Goal: Task Accomplishment & Management: Manage account settings

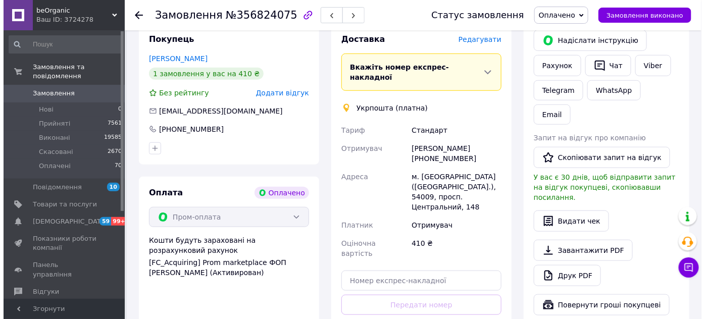
scroll to position [183, 0]
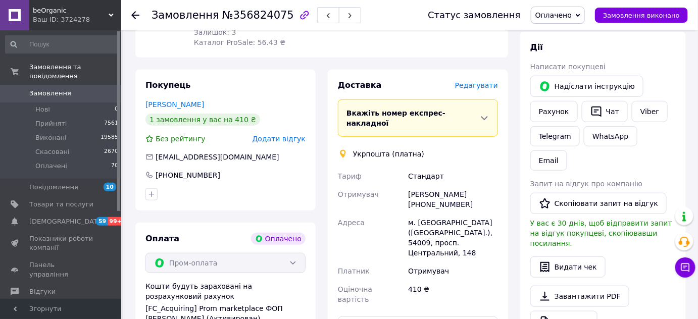
click at [486, 81] on span "Редагувати" at bounding box center [476, 85] width 43 height 8
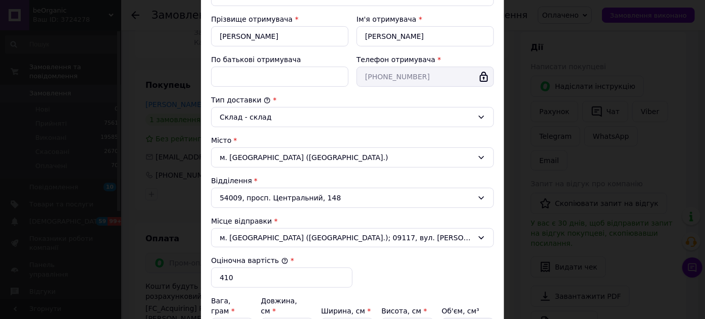
scroll to position [309, 0]
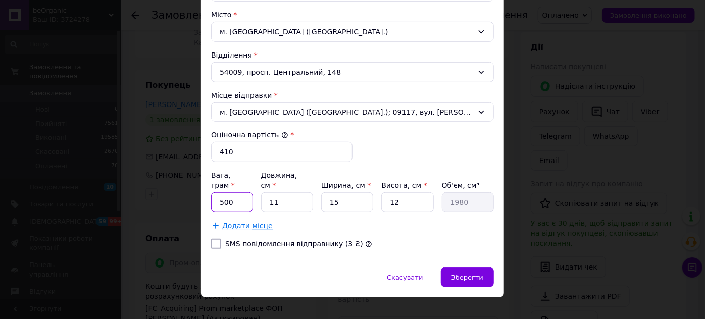
drag, startPoint x: 234, startPoint y: 189, endPoint x: 190, endPoint y: 188, distance: 43.9
click at [190, 188] on div "× Редагування доставки Спосіб доставки Укрпошта (платна) Тариф * [PERSON_NAME] …" at bounding box center [352, 159] width 705 height 319
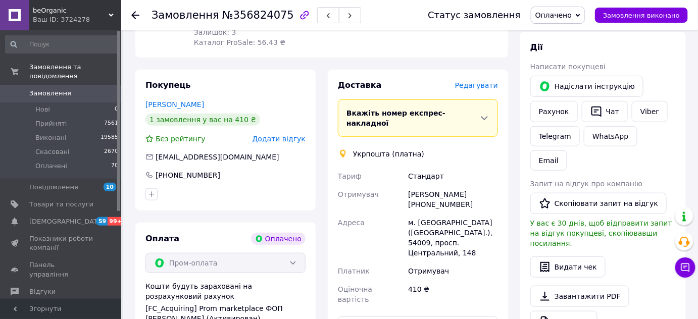
click at [468, 81] on span "Редагувати" at bounding box center [476, 85] width 43 height 8
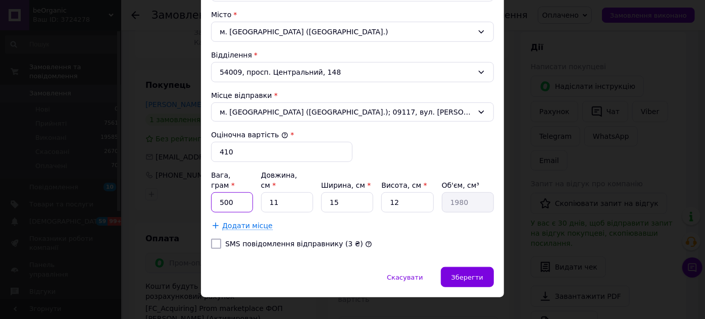
drag, startPoint x: 241, startPoint y: 199, endPoint x: 223, endPoint y: 197, distance: 18.7
click at [223, 197] on input "500" at bounding box center [232, 202] width 42 height 20
type input "55"
type input "1"
type input "180"
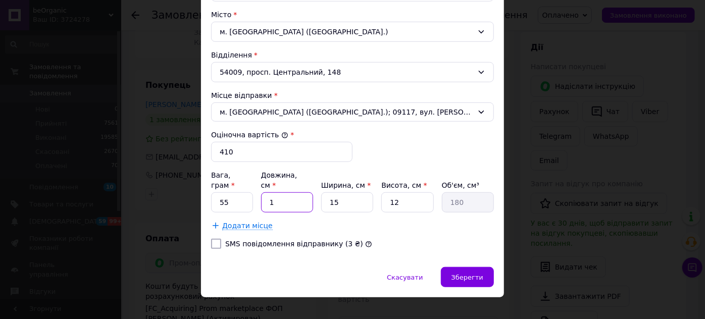
type input "15"
type input "2700"
type input "15"
type input "1"
type input "180"
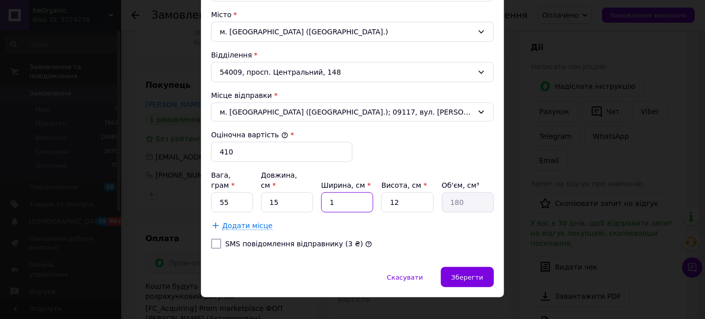
type input "10"
type input "1800"
type input "10"
type input "5"
type input "750"
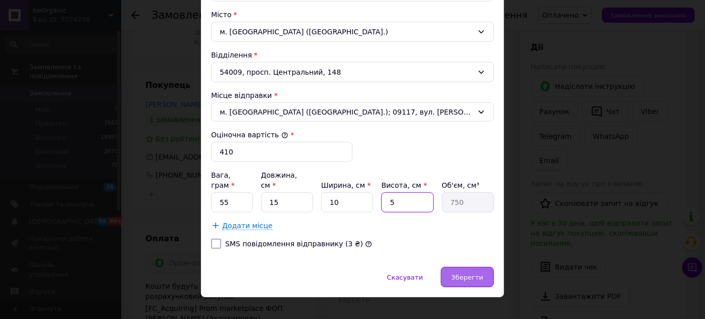
type input "5"
click at [469, 269] on div "Зберегти" at bounding box center [467, 277] width 53 height 20
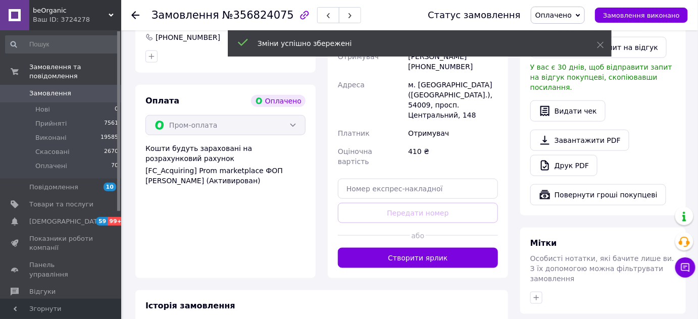
click at [410, 248] on button "Створити ярлик" at bounding box center [418, 258] width 160 height 20
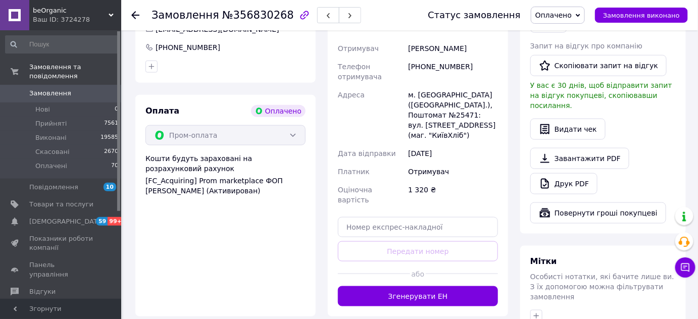
scroll to position [275, 0]
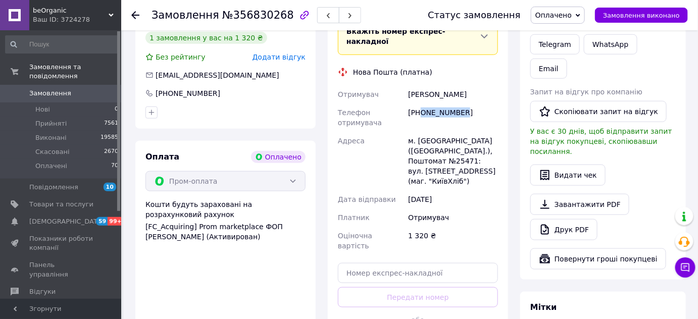
drag, startPoint x: 432, startPoint y: 96, endPoint x: 421, endPoint y: 96, distance: 10.6
click at [421, 103] on div "[PHONE_NUMBER]" at bounding box center [453, 117] width 94 height 28
copy div "0632420202"
drag, startPoint x: 438, startPoint y: 73, endPoint x: 408, endPoint y: 75, distance: 29.8
click at [408, 85] on div "Ахмедова Діана" at bounding box center [453, 94] width 94 height 18
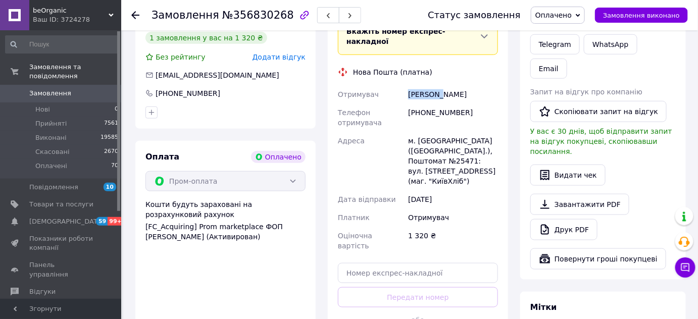
copy div "Ахмедова"
drag, startPoint x: 455, startPoint y: 79, endPoint x: 440, endPoint y: 76, distance: 14.9
click at [440, 85] on div "Ахмедова Діана" at bounding box center [453, 94] width 94 height 18
copy div "Діана"
drag, startPoint x: 469, startPoint y: 131, endPoint x: 450, endPoint y: 127, distance: 19.5
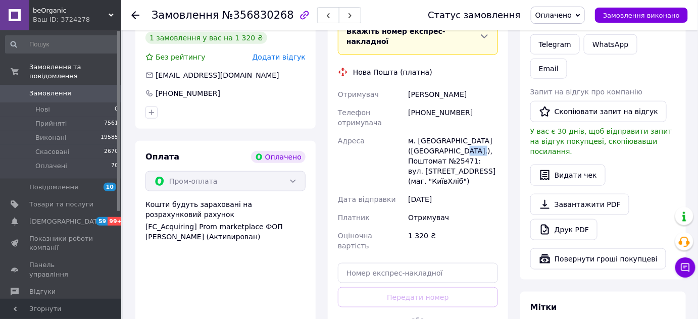
click at [450, 132] on div "м. Київ (Київська обл.), Поштомат №25471: вул. Семашка, 8 (маг. "КиївХліб")" at bounding box center [453, 161] width 94 height 59
copy div "25471"
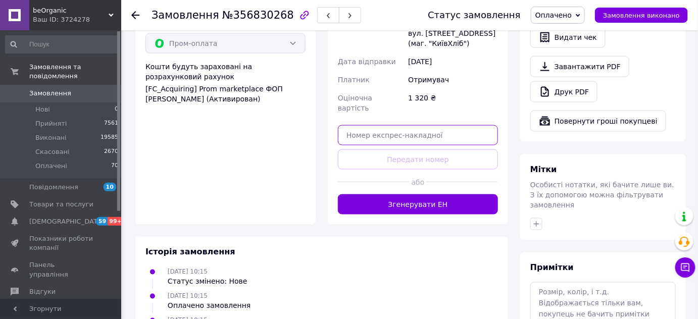
click at [401, 125] on input "text" at bounding box center [418, 135] width 160 height 20
paste input "20451225136092"
type input "20451225136092"
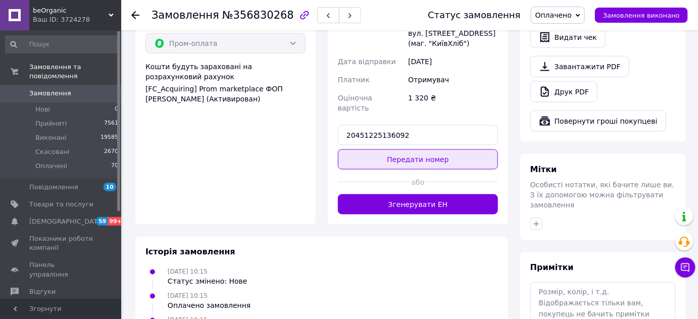
click at [406, 149] on button "Передати номер" at bounding box center [418, 159] width 160 height 20
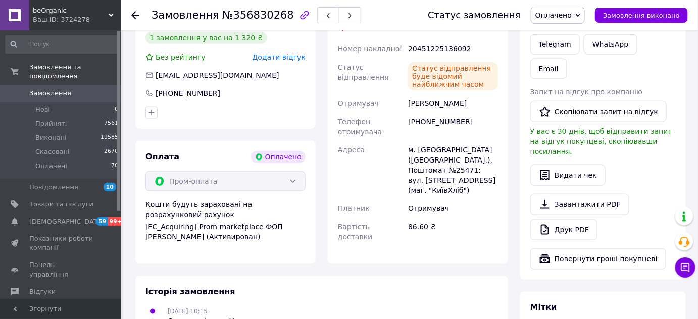
scroll to position [183, 0]
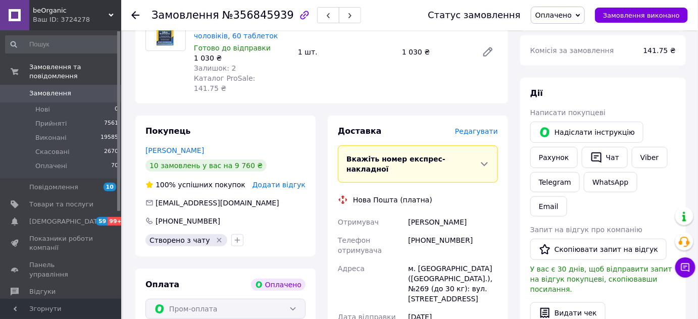
scroll to position [275, 0]
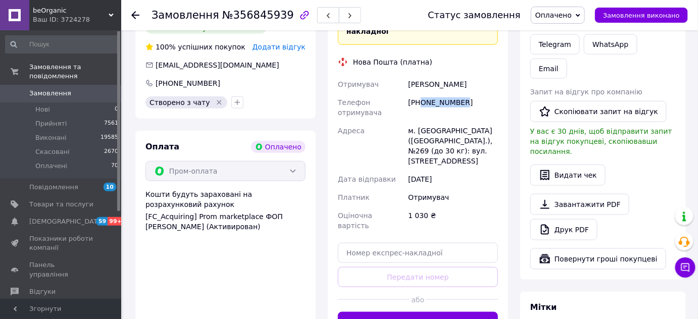
drag, startPoint x: 462, startPoint y: 86, endPoint x: 422, endPoint y: 85, distance: 39.9
click at [422, 93] on div "[PHONE_NUMBER]" at bounding box center [453, 107] width 94 height 28
copy div "0986659805"
drag, startPoint x: 428, startPoint y: 63, endPoint x: 405, endPoint y: 62, distance: 22.8
click at [405, 75] on div "Отримувач Чайка Ігор Телефон отримувача +380986659805 Адреса м. Київ (Київська …" at bounding box center [418, 154] width 164 height 159
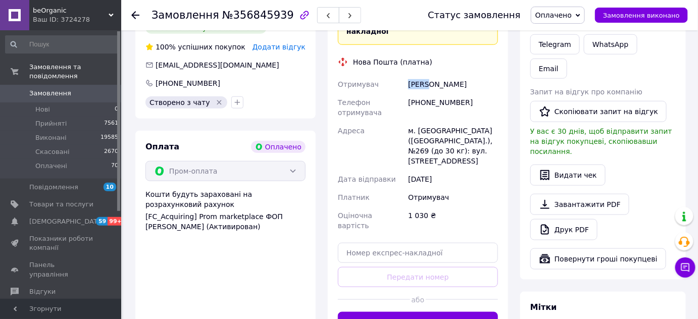
copy div "Отримувач Чайка"
drag, startPoint x: 453, startPoint y: 66, endPoint x: 429, endPoint y: 66, distance: 24.7
click at [429, 75] on div "Чайка Ігор" at bounding box center [453, 84] width 94 height 18
copy div "Ігор"
drag, startPoint x: 432, startPoint y: 107, endPoint x: 407, endPoint y: 105, distance: 25.3
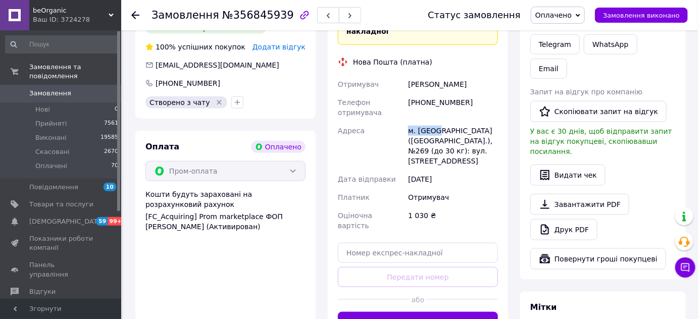
click at [407, 122] on div "м. Київ (Київська обл.), №269 (до 30 кг): вул. Алматинська, 37-Б" at bounding box center [453, 146] width 94 height 48
copy div "м. Київ"
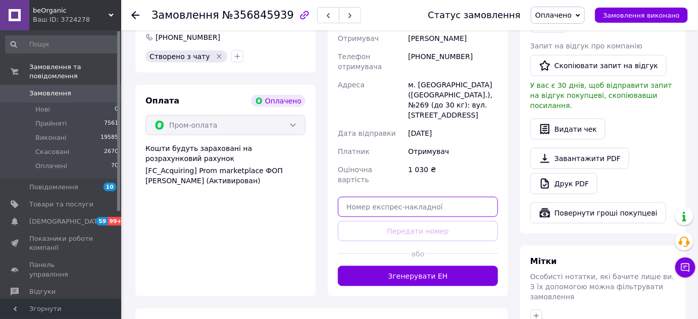
click at [436, 197] on input "text" at bounding box center [418, 207] width 160 height 20
paste input "20451225173666"
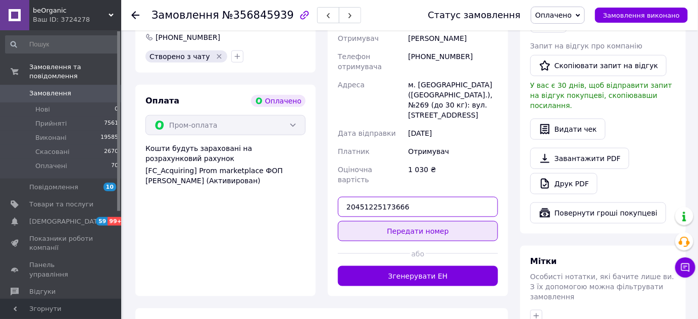
type input "20451225173666"
click at [431, 221] on button "Передати номер" at bounding box center [418, 231] width 160 height 20
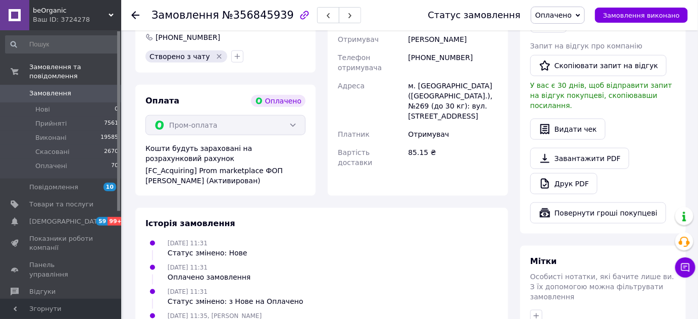
scroll to position [183, 0]
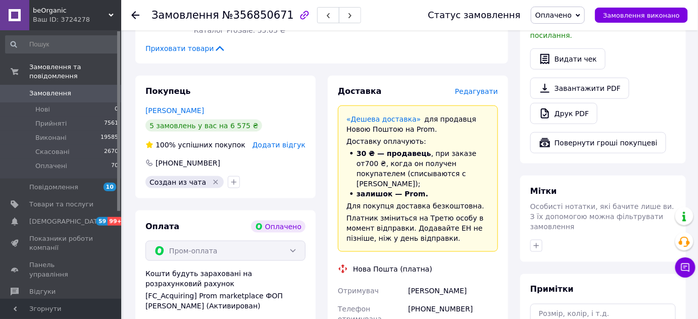
scroll to position [550, 0]
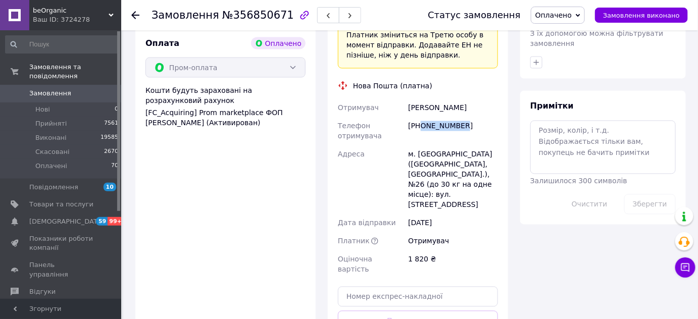
drag, startPoint x: 465, startPoint y: 99, endPoint x: 419, endPoint y: 97, distance: 46.5
click at [419, 117] on div "[PHONE_NUMBER]" at bounding box center [453, 131] width 94 height 28
copy div "0974193640"
drag, startPoint x: 444, startPoint y: 79, endPoint x: 397, endPoint y: 76, distance: 47.5
click at [397, 99] on div "Отримувач [PERSON_NAME] Телефон отримувача [PHONE_NUMBER] Адреса м. [GEOGRAPHIC…" at bounding box center [418, 189] width 164 height 180
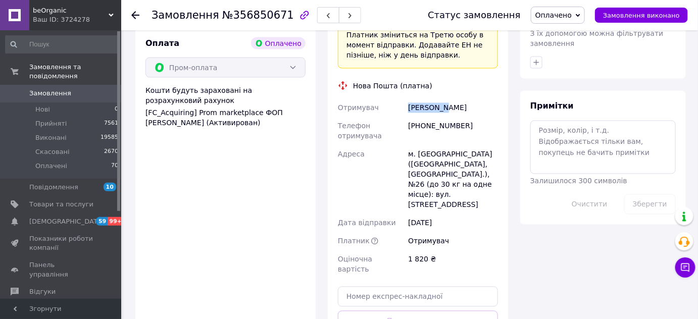
copy div "Отримувач [PERSON_NAME]"
drag, startPoint x: 474, startPoint y: 74, endPoint x: 448, endPoint y: 75, distance: 26.3
click at [448, 99] on div "Коробкина Дария" at bounding box center [453, 108] width 94 height 18
copy div "Дария"
drag, startPoint x: 455, startPoint y: 122, endPoint x: 404, endPoint y: 119, distance: 51.0
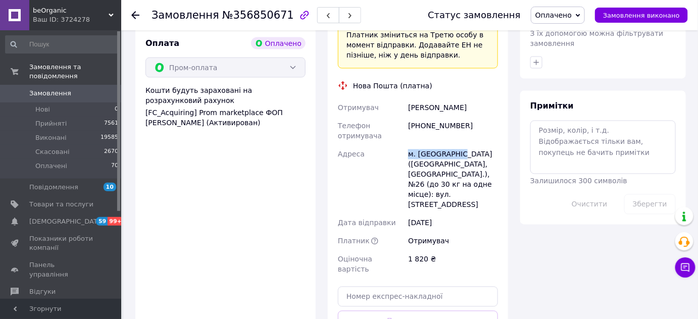
click at [405, 119] on div "Отримувач Коробкина Дария Телефон отримувача +380974193640 Адреса м. Запоріжжя …" at bounding box center [418, 189] width 164 height 180
copy div "Адреса м. Запоріжжя ("
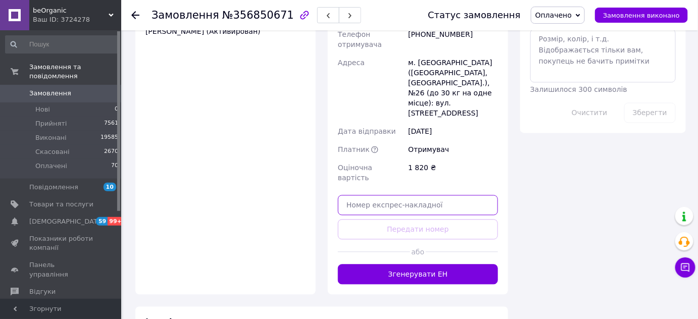
click at [415, 195] on input "text" at bounding box center [418, 205] width 160 height 20
paste input "20451225175932"
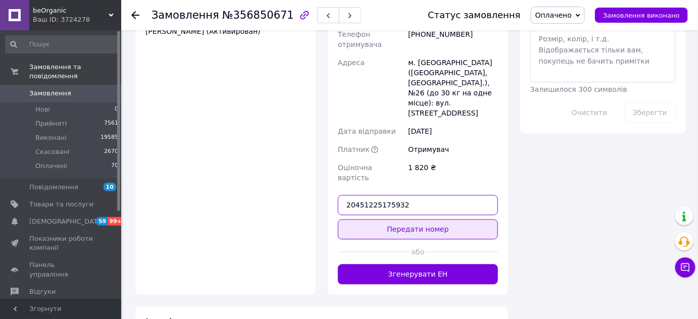
type input "20451225175932"
click at [410, 219] on button "Передати номер" at bounding box center [418, 229] width 160 height 20
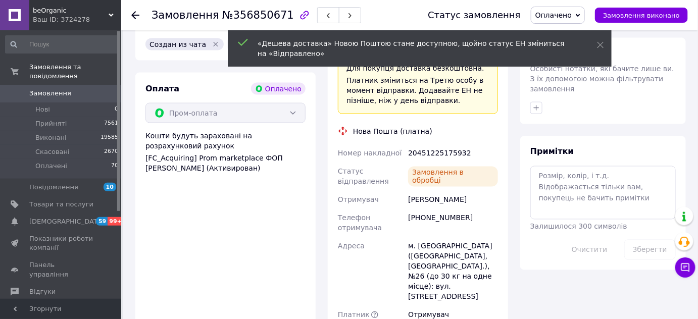
scroll to position [459, 0]
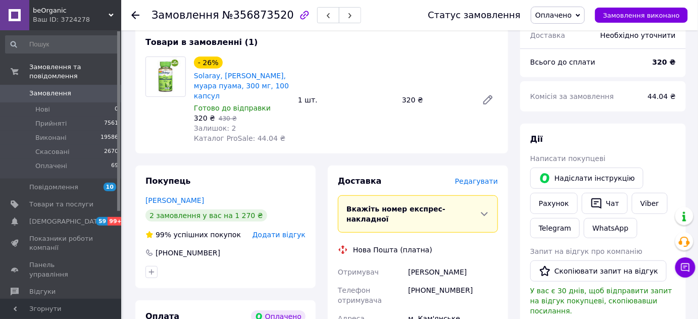
scroll to position [229, 0]
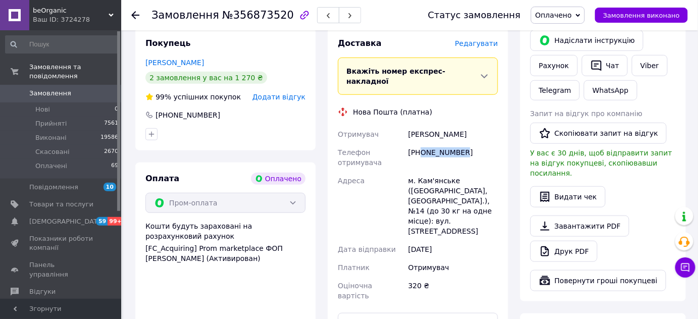
drag, startPoint x: 475, startPoint y: 129, endPoint x: 419, endPoint y: 137, distance: 56.5
click at [419, 143] on div "+380930362269" at bounding box center [453, 157] width 94 height 28
copy div "0930362269"
drag, startPoint x: 440, startPoint y: 114, endPoint x: 406, endPoint y: 111, distance: 34.4
click at [406, 125] on div "Гончаров Владимир" at bounding box center [453, 134] width 94 height 18
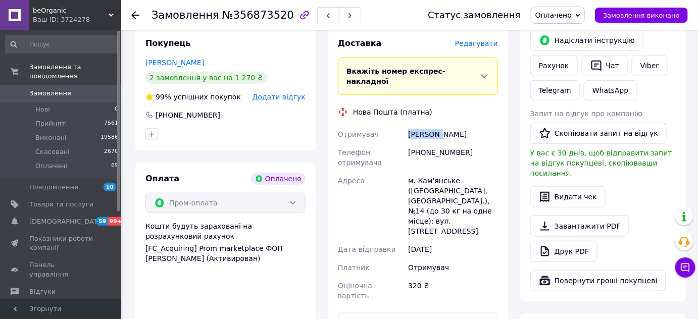
copy div "Гончаров"
drag, startPoint x: 480, startPoint y: 110, endPoint x: 440, endPoint y: 110, distance: 39.4
click at [440, 125] on div "Гончаров Владимир" at bounding box center [453, 134] width 94 height 18
copy div "Владимир"
drag, startPoint x: 458, startPoint y: 161, endPoint x: 397, endPoint y: 159, distance: 61.1
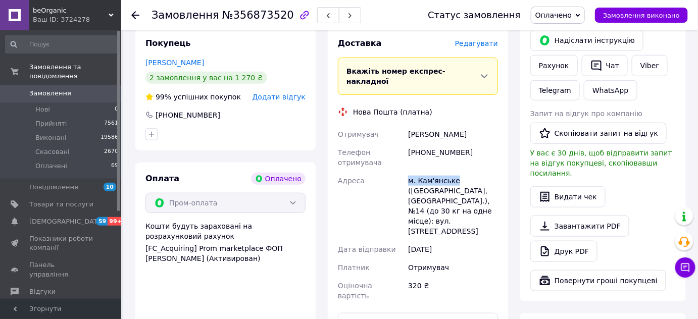
click at [397, 159] on div "Отримувач Гончаров Владимир Телефон отримувача +380930362269 Адреса м. Кам'янсь…" at bounding box center [418, 215] width 164 height 180
copy div "Адреса м. Кам'янське"
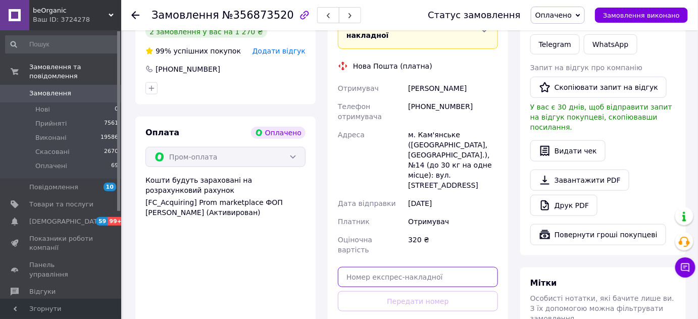
click at [423, 267] on input "text" at bounding box center [418, 277] width 160 height 20
paste input "20451225177346"
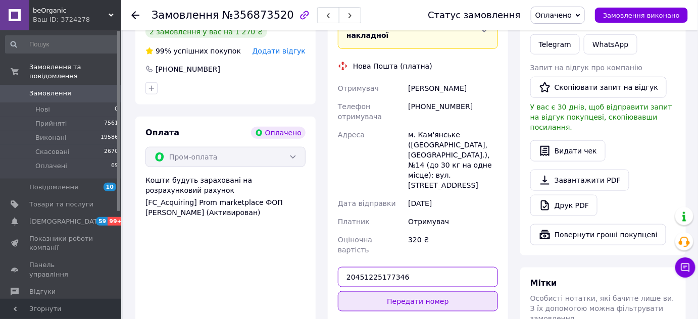
type input "20451225177346"
click at [425, 291] on button "Передати номер" at bounding box center [418, 301] width 160 height 20
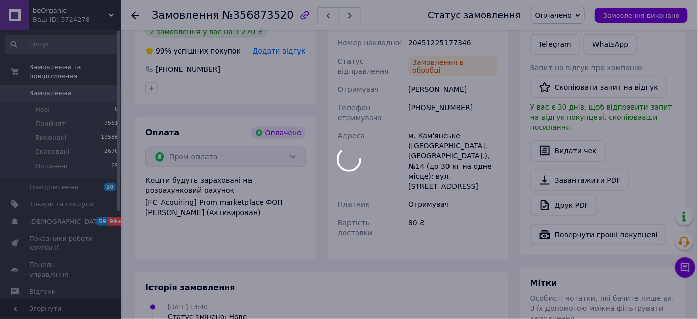
scroll to position [137, 0]
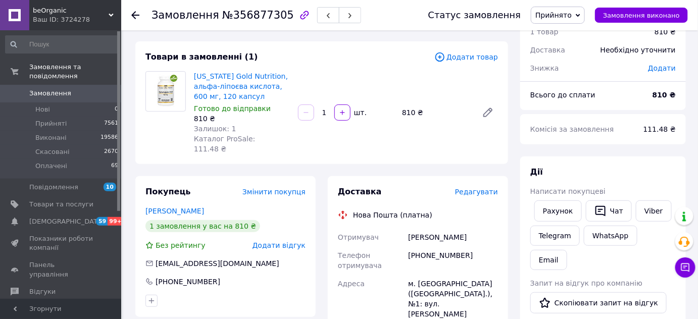
scroll to position [183, 0]
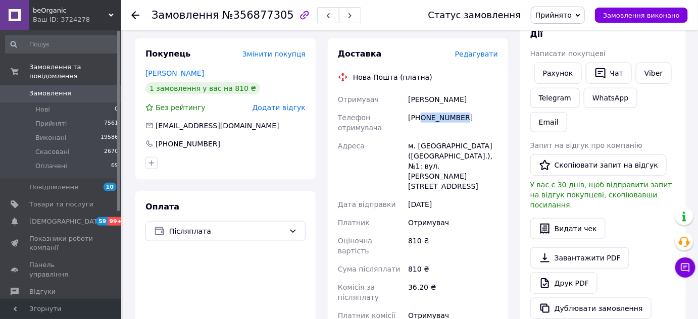
drag, startPoint x: 464, startPoint y: 110, endPoint x: 421, endPoint y: 113, distance: 43.0
click at [421, 113] on div "[PHONE_NUMBER]" at bounding box center [453, 123] width 94 height 28
copy div "0683667989"
drag, startPoint x: 441, startPoint y: 87, endPoint x: 408, endPoint y: 86, distance: 33.3
click at [408, 90] on div "[PERSON_NAME]" at bounding box center [453, 99] width 94 height 18
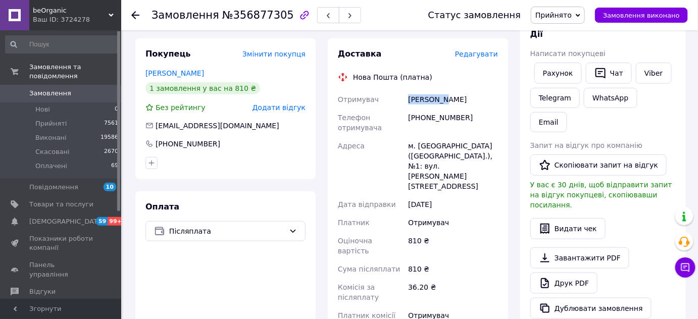
copy div "[PERSON_NAME]"
drag, startPoint x: 472, startPoint y: 87, endPoint x: 446, endPoint y: 88, distance: 26.3
click at [446, 90] on div "[PERSON_NAME]" at bounding box center [453, 99] width 94 height 18
copy div "Олена"
drag, startPoint x: 495, startPoint y: 133, endPoint x: 409, endPoint y: 127, distance: 86.5
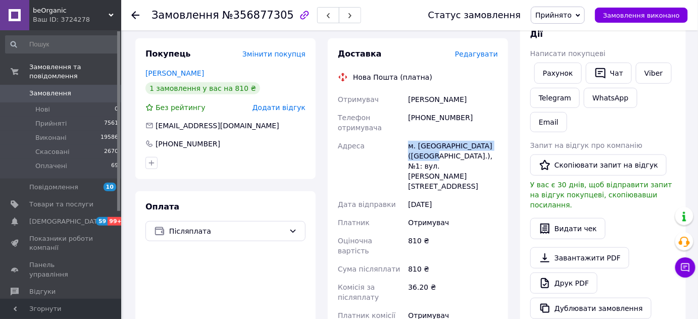
click at [409, 137] on div "м. [GEOGRAPHIC_DATA] ([GEOGRAPHIC_DATA].), №1: вул. [PERSON_NAME][STREET_ADDRES…" at bounding box center [453, 166] width 94 height 59
copy div "м. Іллінці (Вінницька обл.),"
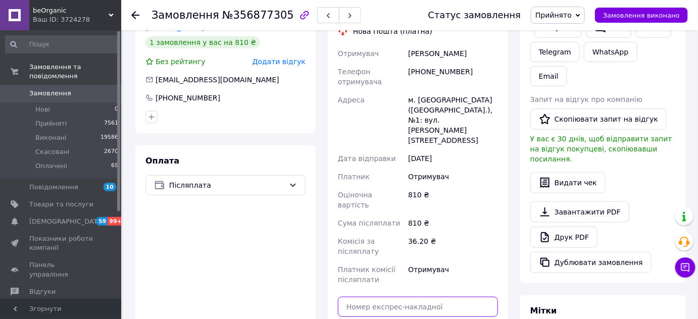
click at [398, 297] on input "text" at bounding box center [418, 307] width 160 height 20
paste input "20451225178776"
type input "20451225178776"
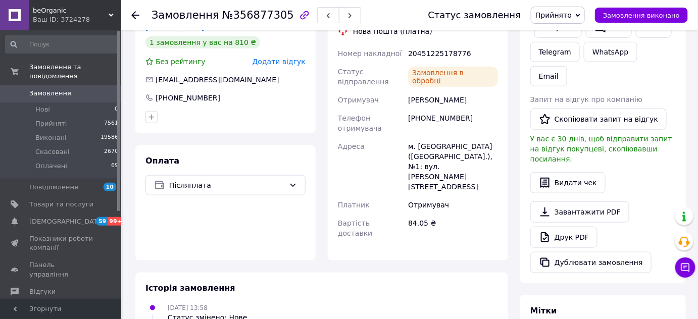
scroll to position [91, 0]
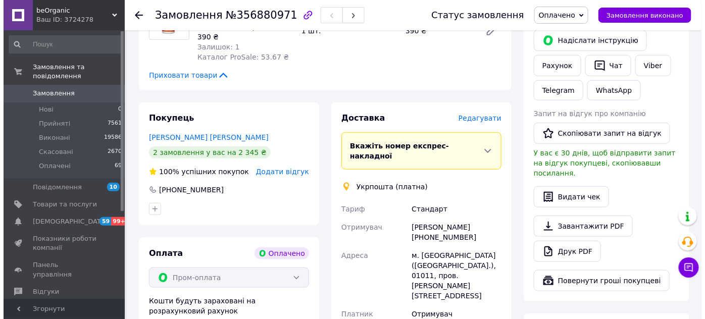
scroll to position [275, 0]
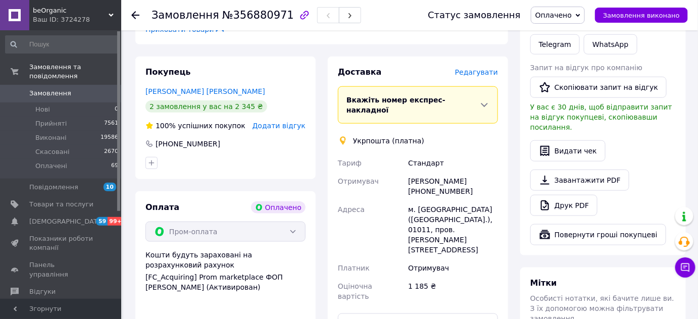
click at [480, 68] on span "Редагувати" at bounding box center [476, 72] width 43 height 8
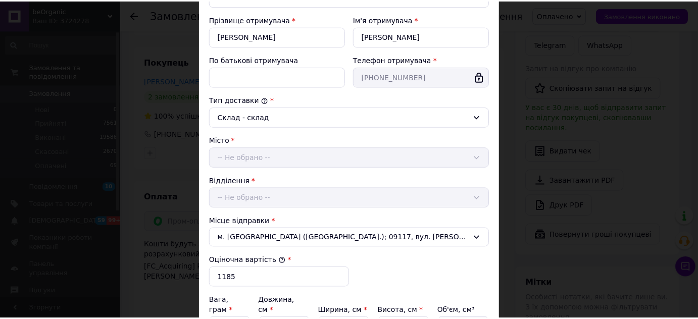
scroll to position [309, 0]
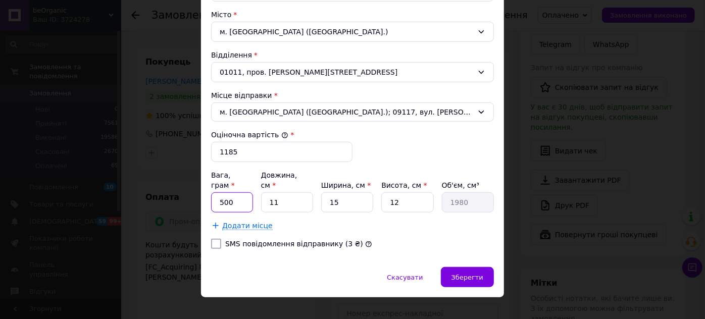
drag, startPoint x: 247, startPoint y: 181, endPoint x: 214, endPoint y: 179, distance: 33.4
click at [214, 192] on input "500" at bounding box center [232, 202] width 42 height 20
type input "173"
type input "1"
type input "180"
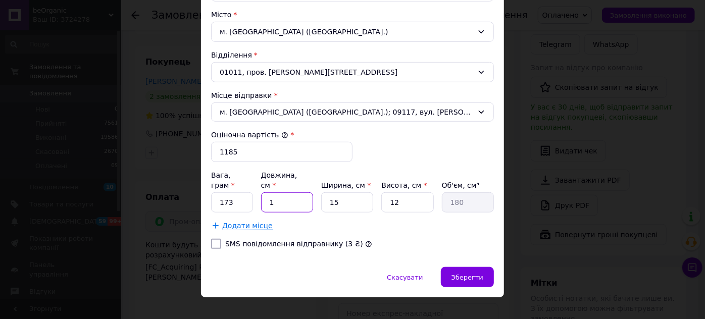
type input "15"
type input "2700"
type input "15"
type input "1"
type input "180"
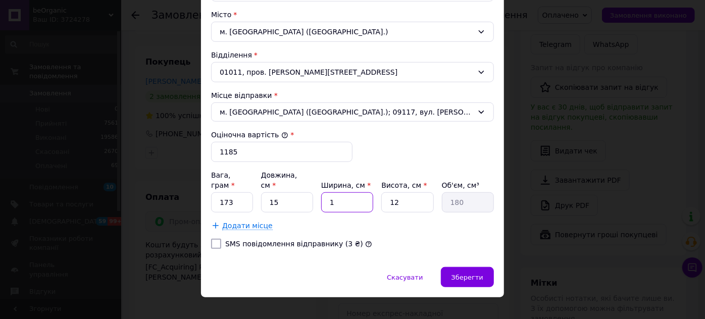
type input "10"
type input "1800"
type input "10"
type input "5"
type input "750"
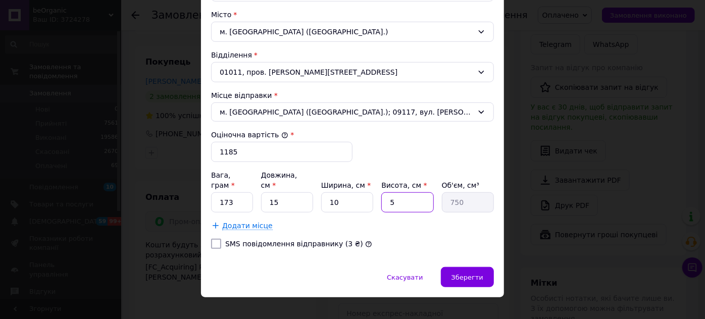
drag, startPoint x: 393, startPoint y: 189, endPoint x: 371, endPoint y: 186, distance: 22.0
click at [388, 192] on input "5" at bounding box center [407, 202] width 52 height 20
type input "1"
type input "150"
type input "10"
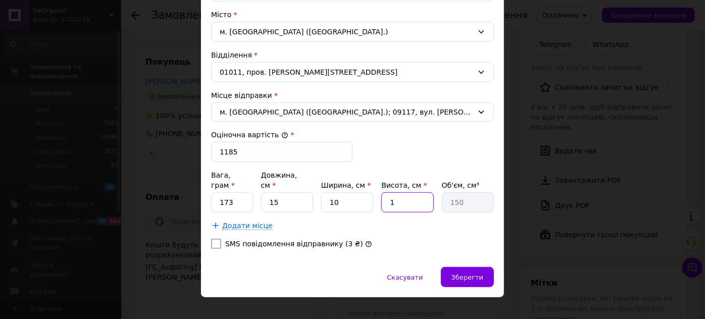
type input "1500"
type input "10"
click at [461, 274] on span "Зберегти" at bounding box center [467, 278] width 32 height 8
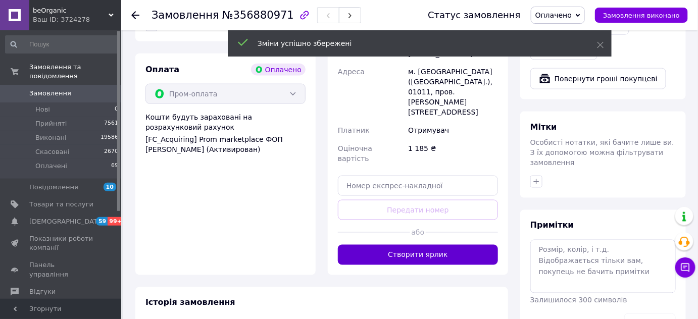
click at [434, 245] on button "Створити ярлик" at bounding box center [418, 255] width 160 height 20
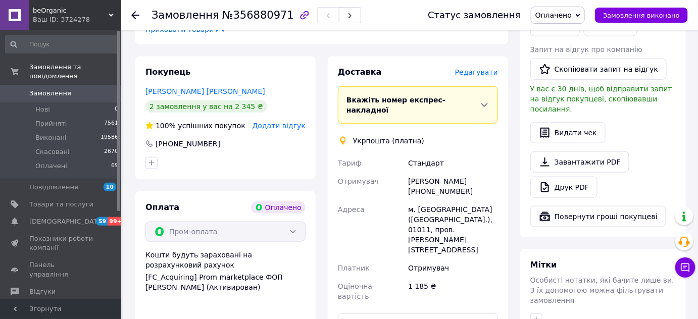
scroll to position [413, 0]
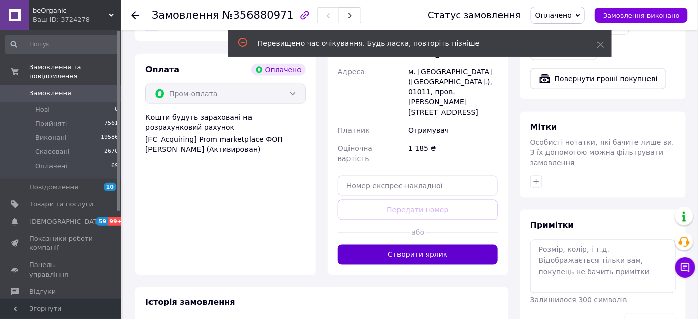
click at [425, 245] on button "Створити ярлик" at bounding box center [418, 255] width 160 height 20
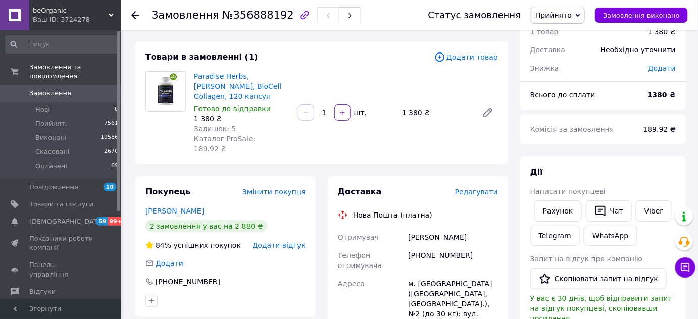
scroll to position [183, 0]
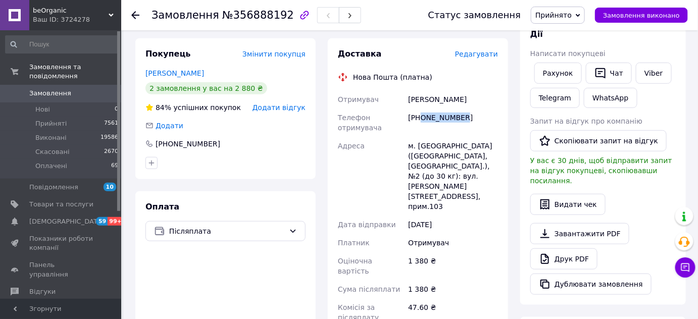
drag, startPoint x: 474, startPoint y: 113, endPoint x: 422, endPoint y: 112, distance: 52.0
click at [422, 112] on div "+380673684460" at bounding box center [453, 123] width 94 height 28
copy div "0673684460"
drag, startPoint x: 432, startPoint y: 90, endPoint x: 408, endPoint y: 90, distance: 23.2
click at [408, 90] on div "Лисюк Яна" at bounding box center [453, 99] width 94 height 18
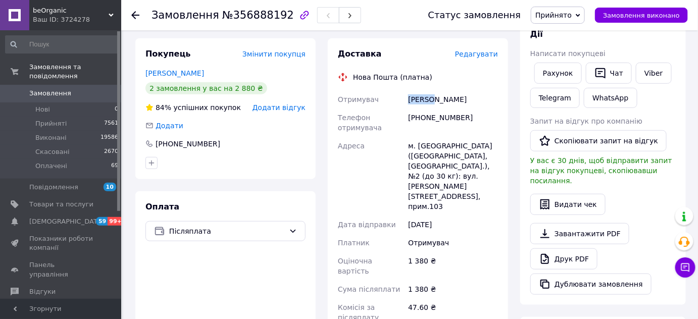
copy div "Лисюк"
drag, startPoint x: 452, startPoint y: 90, endPoint x: 431, endPoint y: 85, distance: 21.7
click at [431, 90] on div "Лисюк Яна" at bounding box center [453, 99] width 94 height 18
copy div "Яна"
drag, startPoint x: 438, startPoint y: 135, endPoint x: 398, endPoint y: 129, distance: 40.3
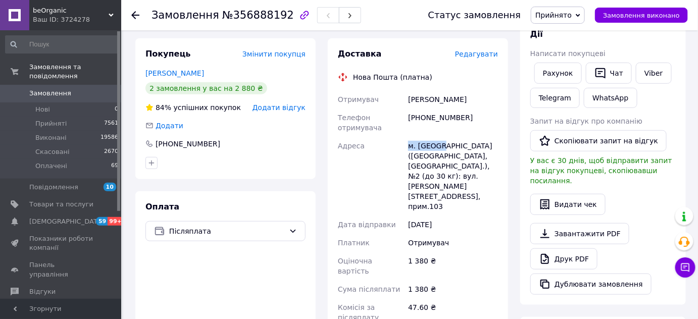
click at [398, 129] on div "Отримувач Лисюк Яна Телефон отримувача +380673684460 Адреса м. Дубно (Рівненськ…" at bounding box center [418, 222] width 164 height 264
copy div "Адреса м. Дубно"
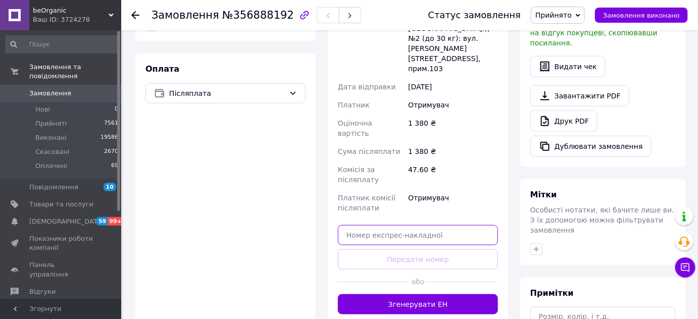
click at [416, 225] on input "text" at bounding box center [418, 235] width 160 height 20
paste input "20451225184020"
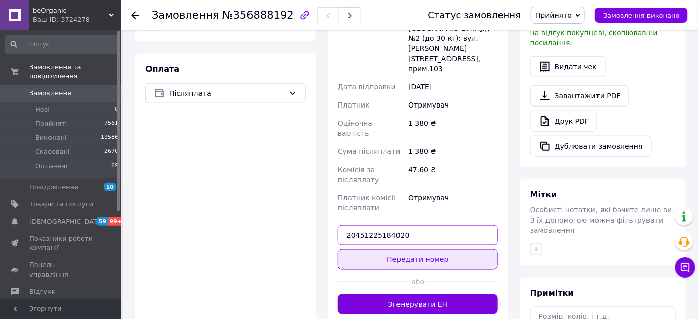
type input "20451225184020"
click at [414, 249] on button "Передати номер" at bounding box center [418, 259] width 160 height 20
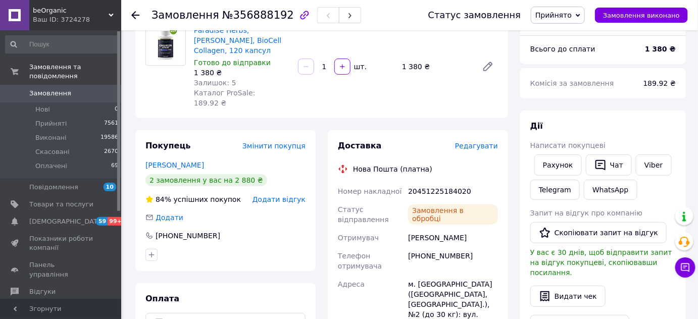
scroll to position [45, 0]
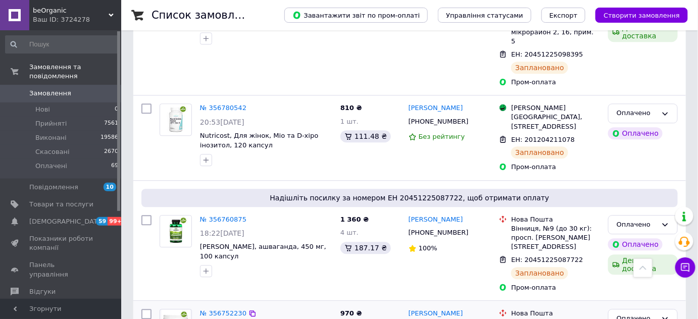
scroll to position [2156, 0]
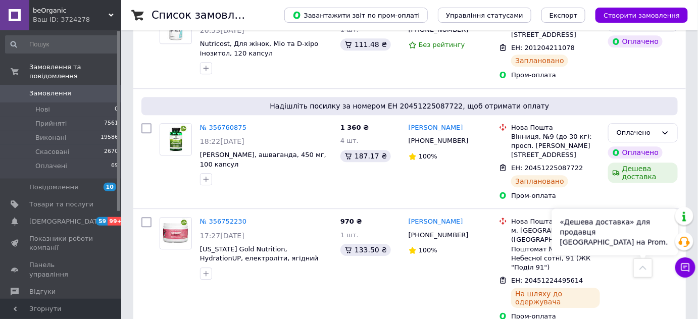
click at [645, 269] on icon at bounding box center [642, 267] width 7 height 7
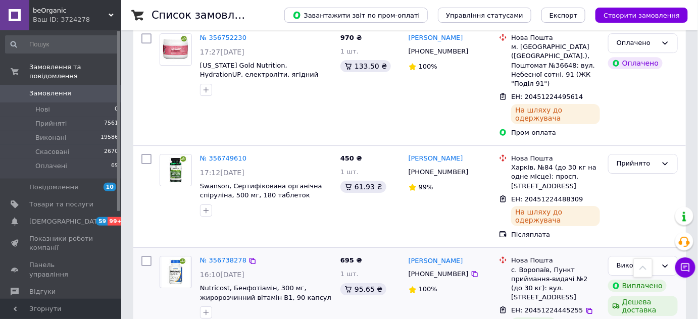
scroll to position [2294, 0]
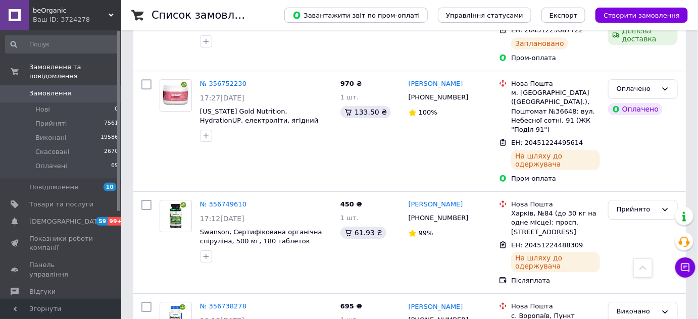
click at [644, 272] on div at bounding box center [642, 267] width 19 height 19
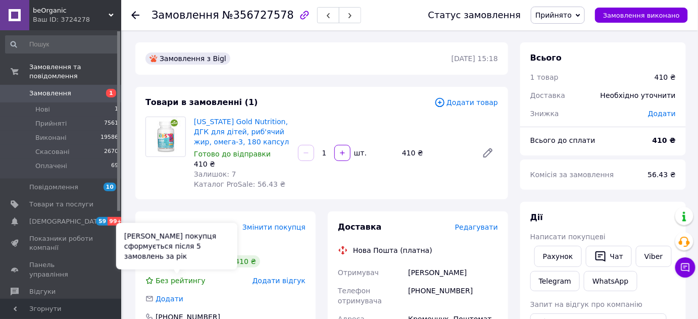
scroll to position [91, 0]
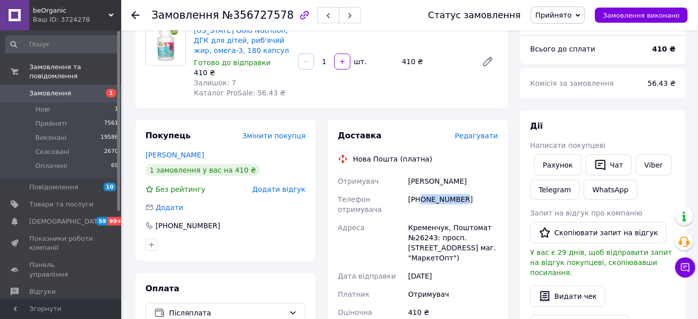
drag, startPoint x: 460, startPoint y: 201, endPoint x: 418, endPoint y: 199, distance: 42.0
click at [418, 199] on div "[PHONE_NUMBER]" at bounding box center [453, 204] width 94 height 28
copy div "0962909568"
drag, startPoint x: 413, startPoint y: 182, endPoint x: 402, endPoint y: 181, distance: 11.1
click at [402, 181] on div "Отримувач [PERSON_NAME] Телефон отримувача [PHONE_NUMBER] [PERSON_NAME], Поштом…" at bounding box center [418, 289] width 164 height 234
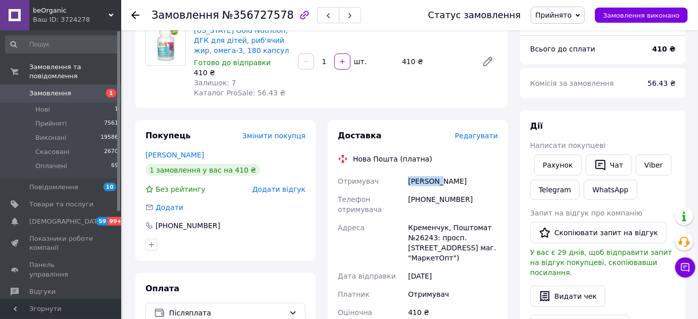
copy div "Отримувач [PERSON_NAME]"
drag, startPoint x: 463, startPoint y: 181, endPoint x: 433, endPoint y: 177, distance: 30.6
click at [433, 177] on div "[PERSON_NAME]" at bounding box center [453, 181] width 94 height 18
copy div "[PERSON_NAME]"
drag, startPoint x: 439, startPoint y: 242, endPoint x: 416, endPoint y: 240, distance: 22.8
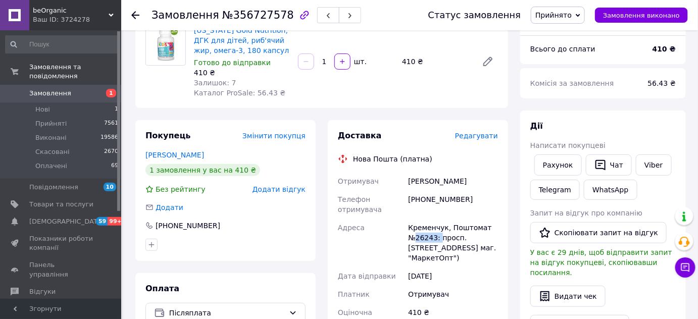
click at [416, 240] on div "Кременчук, Поштомат №26243: просп. [STREET_ADDRESS] маг. "МаркетОпт")" at bounding box center [453, 243] width 94 height 48
copy div "26243:"
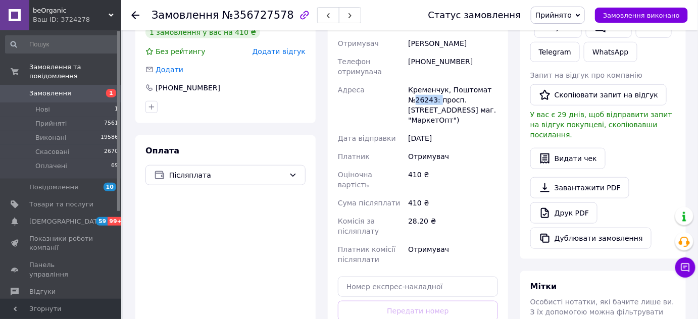
scroll to position [275, 0]
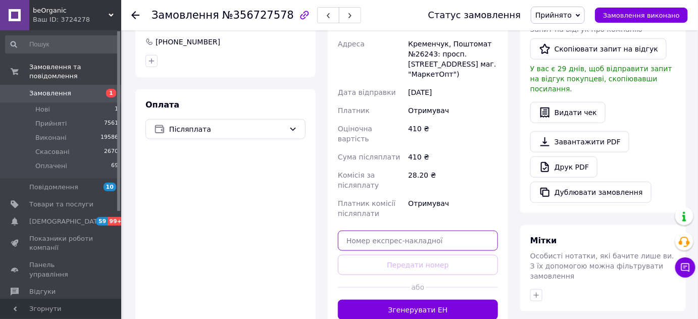
click at [387, 232] on input "text" at bounding box center [418, 241] width 160 height 20
paste input "20451225223320"
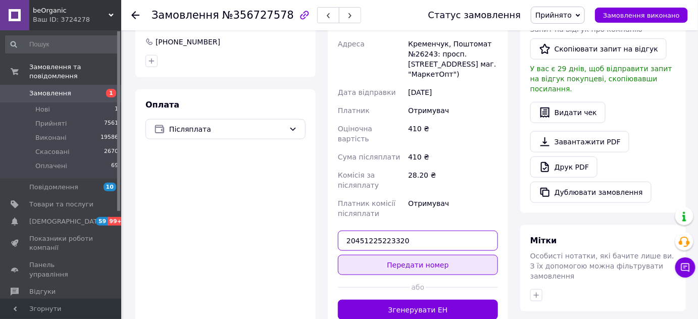
type input "20451225223320"
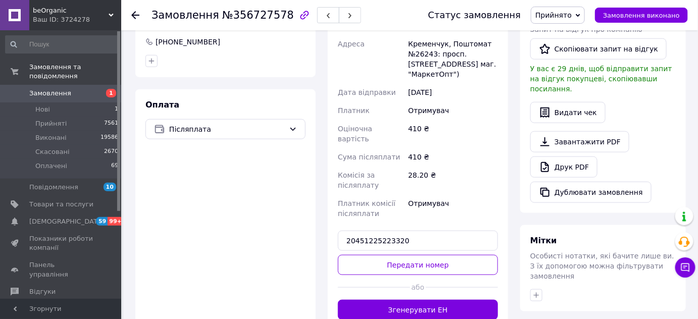
click at [388, 256] on button "Передати номер" at bounding box center [418, 265] width 160 height 20
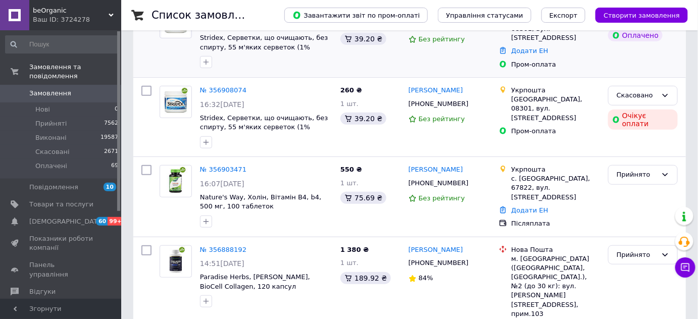
scroll to position [45, 0]
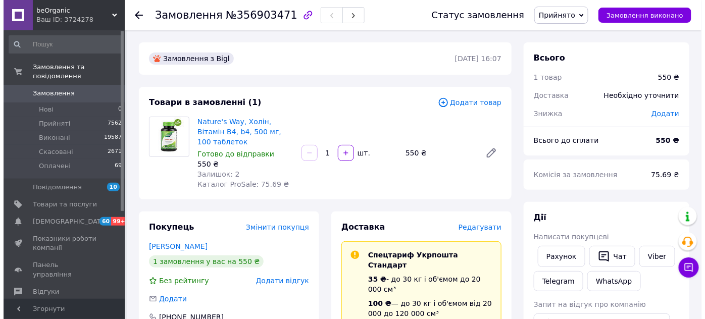
scroll to position [183, 0]
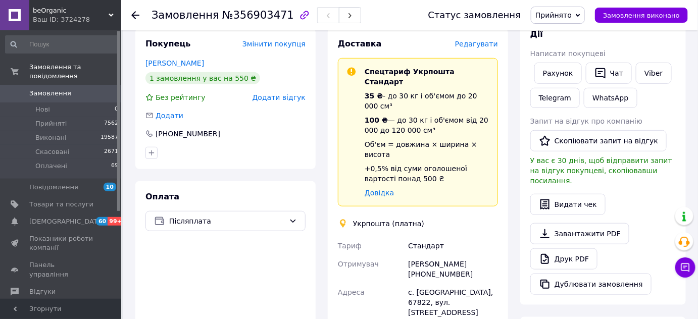
click at [486, 40] on span "Редагувати" at bounding box center [476, 44] width 43 height 8
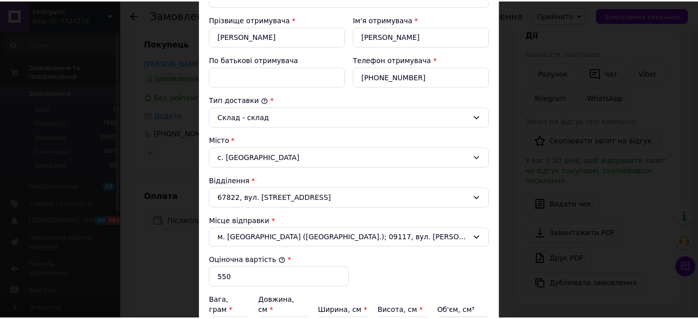
scroll to position [367, 0]
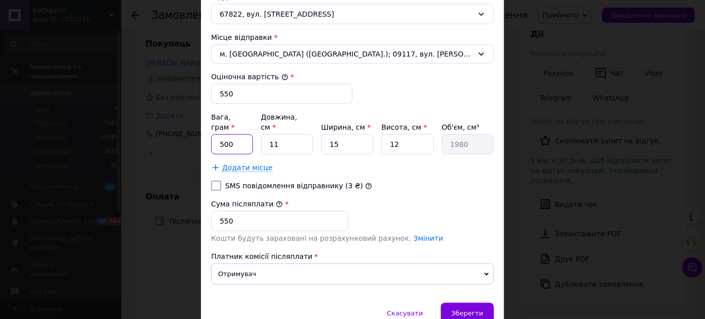
drag, startPoint x: 230, startPoint y: 136, endPoint x: 213, endPoint y: 133, distance: 16.9
click at [213, 134] on input "500" at bounding box center [232, 144] width 42 height 20
type input "202"
type input "1"
type input "180"
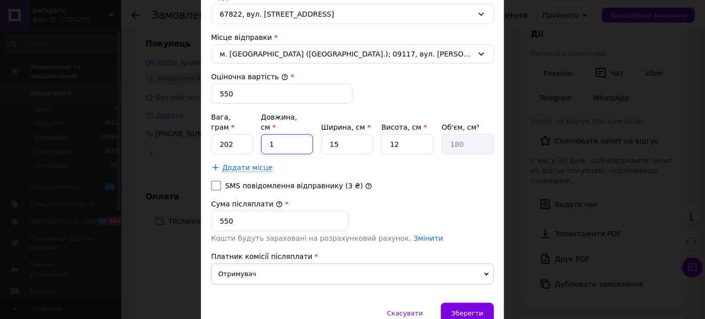
type input "15"
type input "2700"
type input "15"
type input "1"
type input "180"
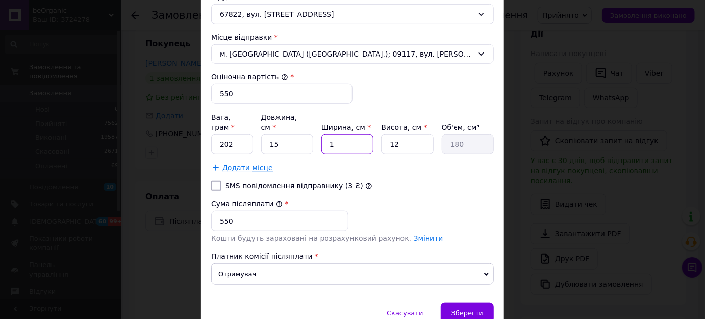
type input "10"
type input "1800"
type input "10"
type input "5"
type input "750"
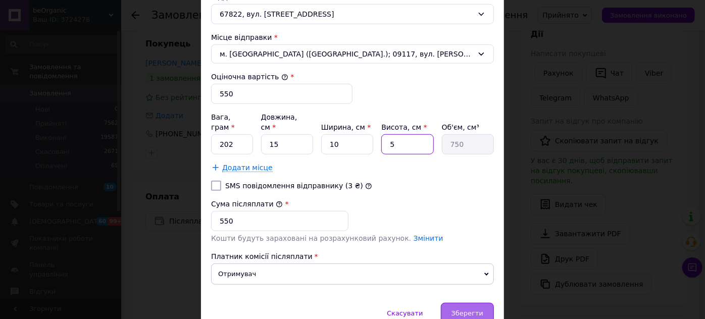
type input "5"
click at [472, 309] on span "Зберегти" at bounding box center [467, 313] width 32 height 8
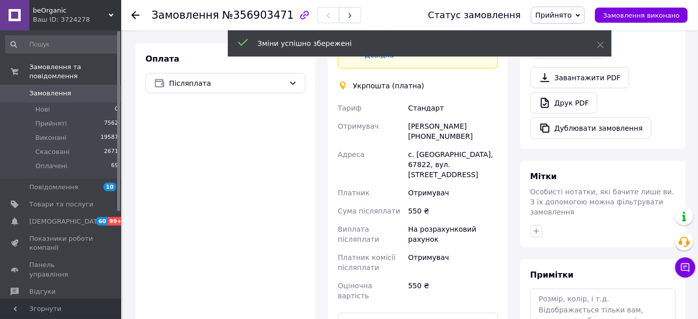
scroll to position [413, 0]
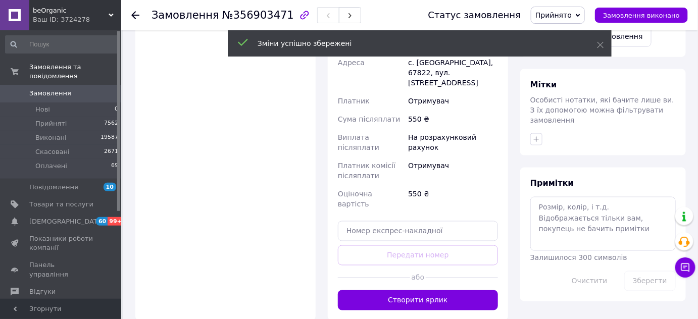
click at [449, 290] on button "Створити ярлик" at bounding box center [418, 300] width 160 height 20
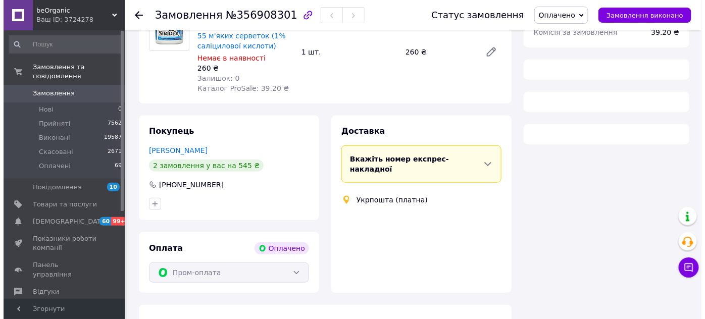
scroll to position [155, 0]
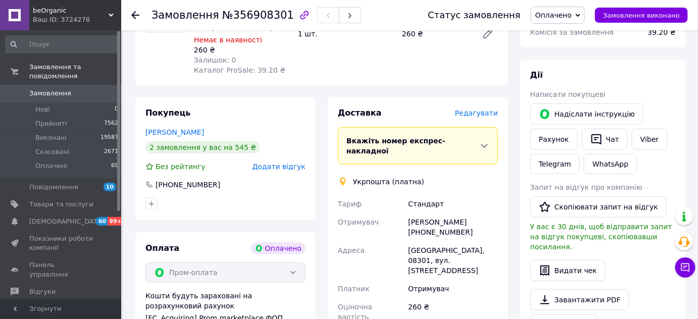
click at [478, 117] on span "Редагувати" at bounding box center [476, 113] width 43 height 8
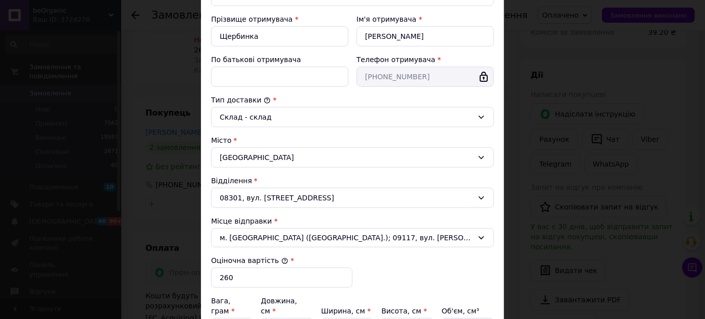
scroll to position [309, 0]
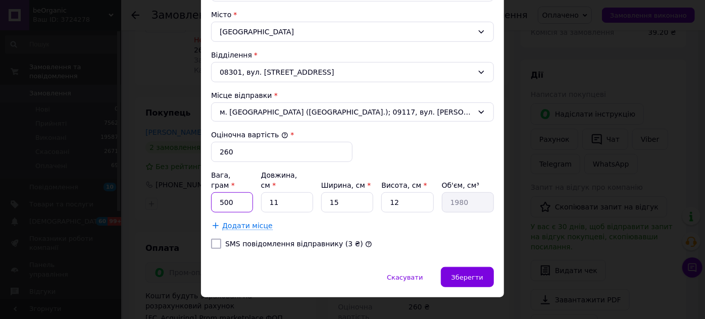
drag, startPoint x: 217, startPoint y: 194, endPoint x: 191, endPoint y: 195, distance: 25.8
click at [191, 195] on div "× Редагування доставки Спосіб доставки Укрпошта (платна) Тариф * [PERSON_NAME] …" at bounding box center [352, 159] width 705 height 319
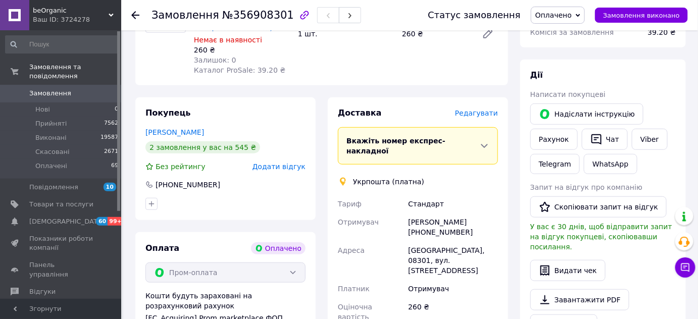
click at [483, 119] on div "Доставка Редагувати" at bounding box center [418, 114] width 160 height 12
click at [485, 117] on span "Редагувати" at bounding box center [476, 113] width 43 height 8
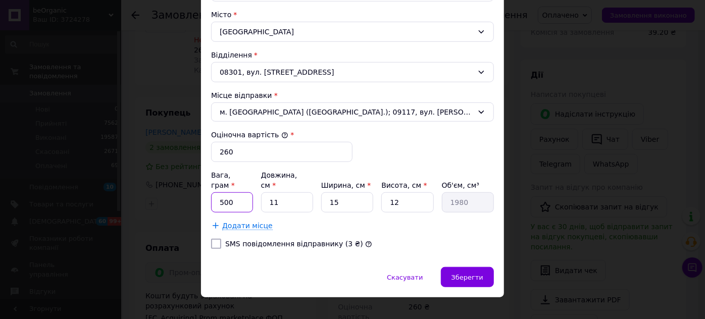
drag, startPoint x: 237, startPoint y: 191, endPoint x: 219, endPoint y: 190, distance: 18.2
click at [219, 192] on input "500" at bounding box center [232, 202] width 42 height 20
type input "198"
type input "1"
type input "180"
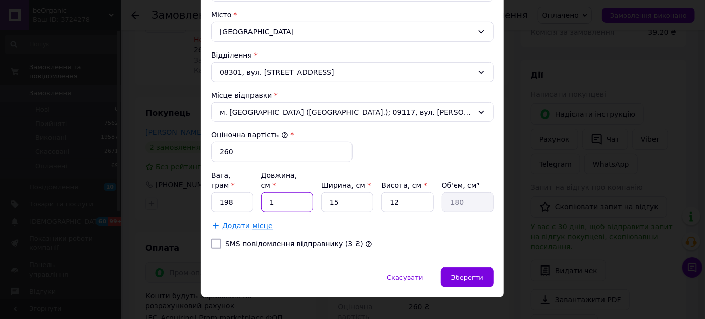
type input "15"
type input "2700"
type input "15"
type input "1"
type input "180"
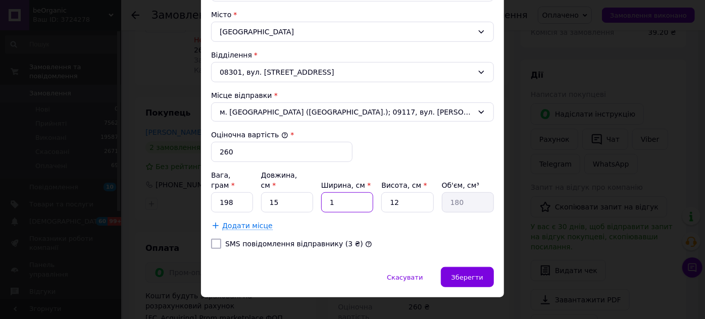
type input "10"
type input "1800"
type input "10"
type input "1"
type input "150"
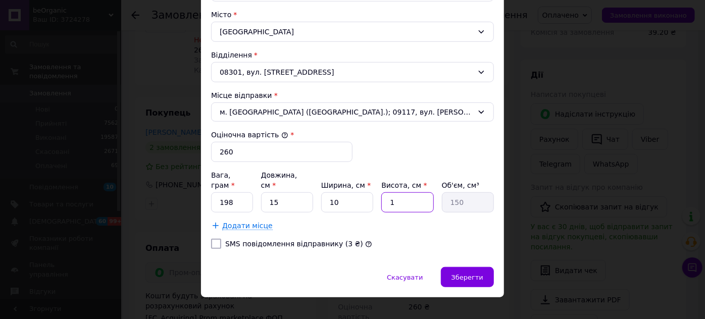
type input "10"
type input "1500"
type input "10"
click at [467, 274] on span "Зберегти" at bounding box center [467, 278] width 32 height 8
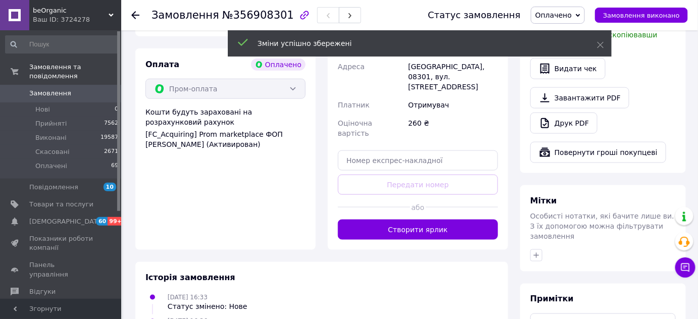
click at [457, 220] on button "Створити ярлик" at bounding box center [418, 230] width 160 height 20
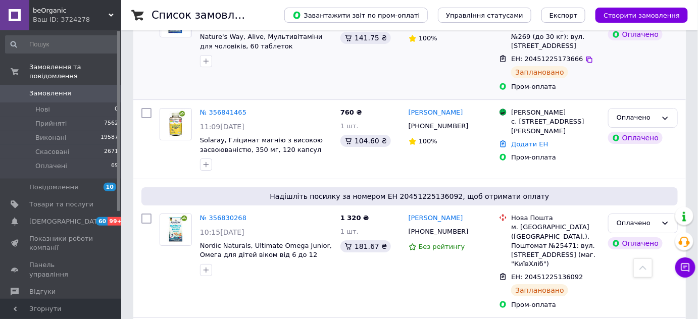
scroll to position [918, 0]
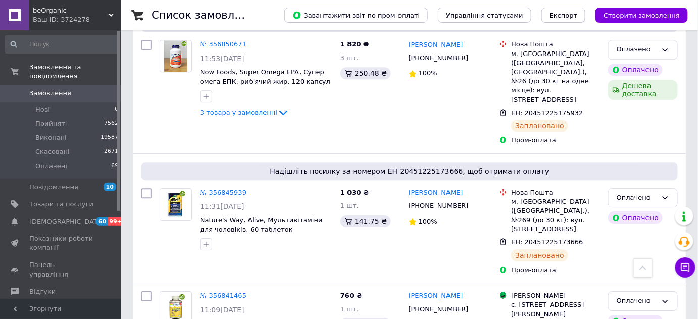
click at [645, 271] on div at bounding box center [642, 267] width 19 height 19
